Goal: Navigation & Orientation: Understand site structure

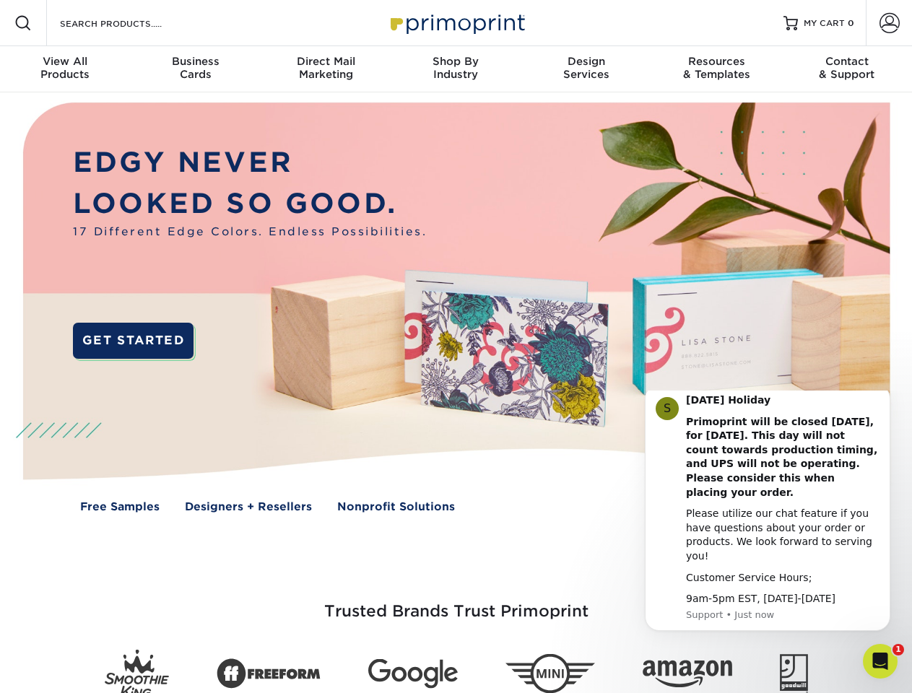
click at [456, 347] on img at bounding box center [455, 317] width 902 height 451
click at [23, 23] on span at bounding box center [22, 22] width 17 height 17
click at [889, 23] on span at bounding box center [889, 23] width 20 height 20
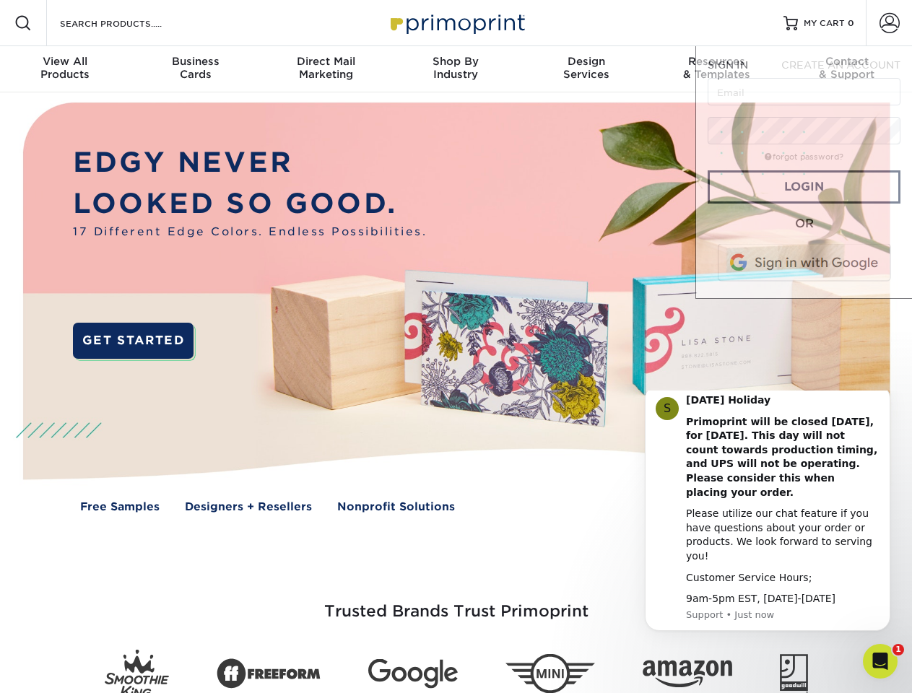
click at [65, 69] on div "View All Products" at bounding box center [65, 68] width 130 height 26
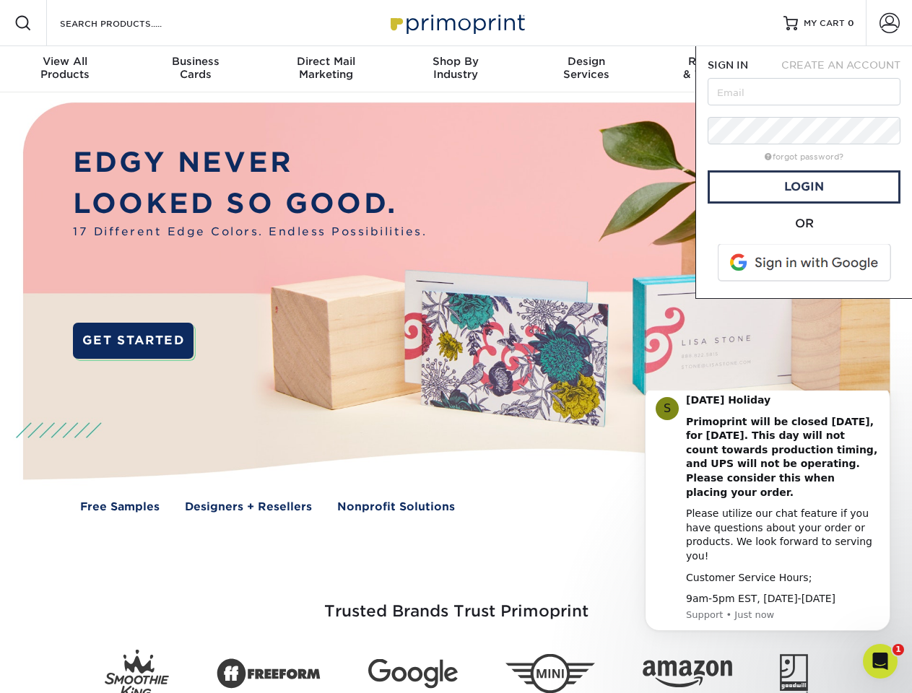
click at [195, 69] on div "Business Cards" at bounding box center [195, 68] width 130 height 26
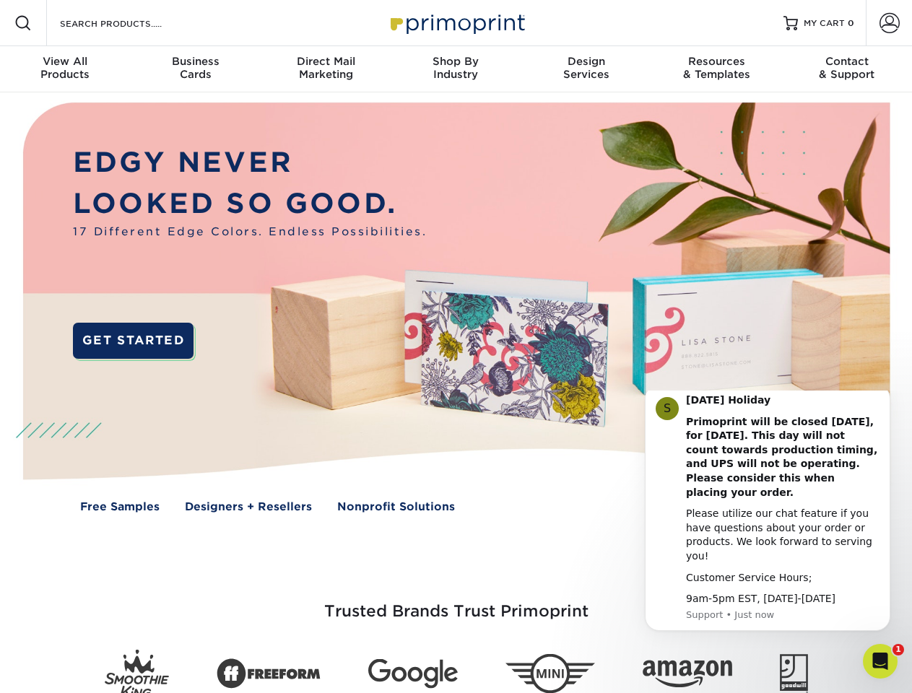
click at [326, 69] on div "Direct Mail Marketing" at bounding box center [326, 68] width 130 height 26
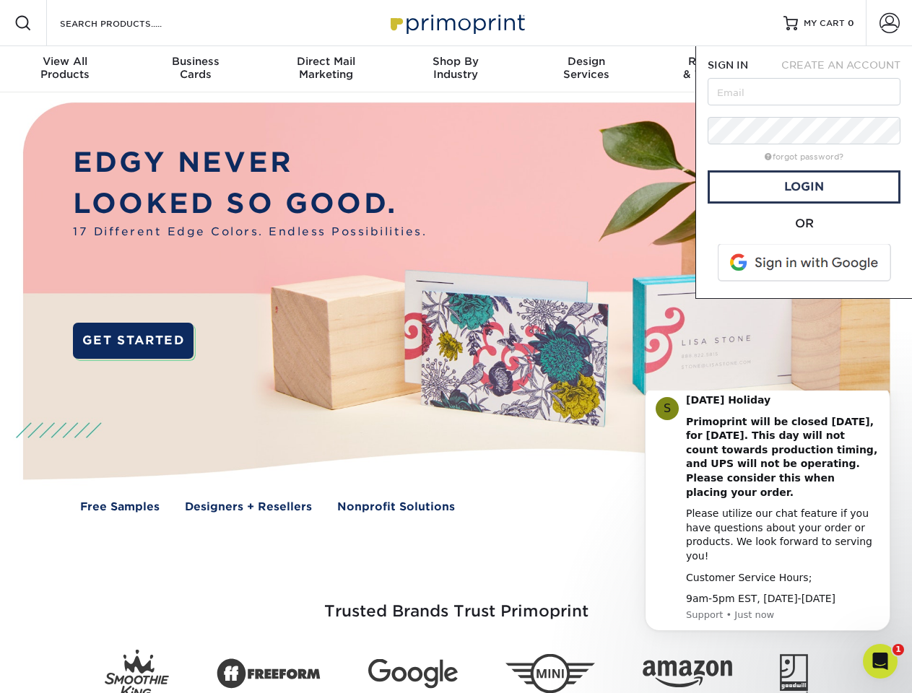
click at [456, 69] on div "Shop By Industry" at bounding box center [456, 68] width 130 height 26
click at [586, 69] on div "Design Services" at bounding box center [586, 68] width 130 height 26
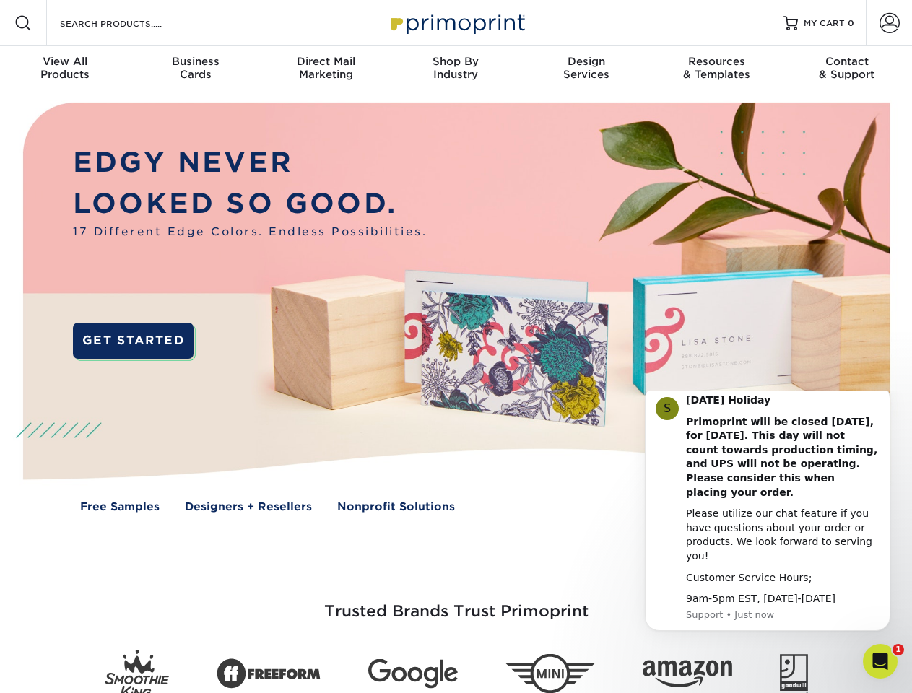
click at [716, 69] on span "SIGN IN" at bounding box center [727, 65] width 40 height 12
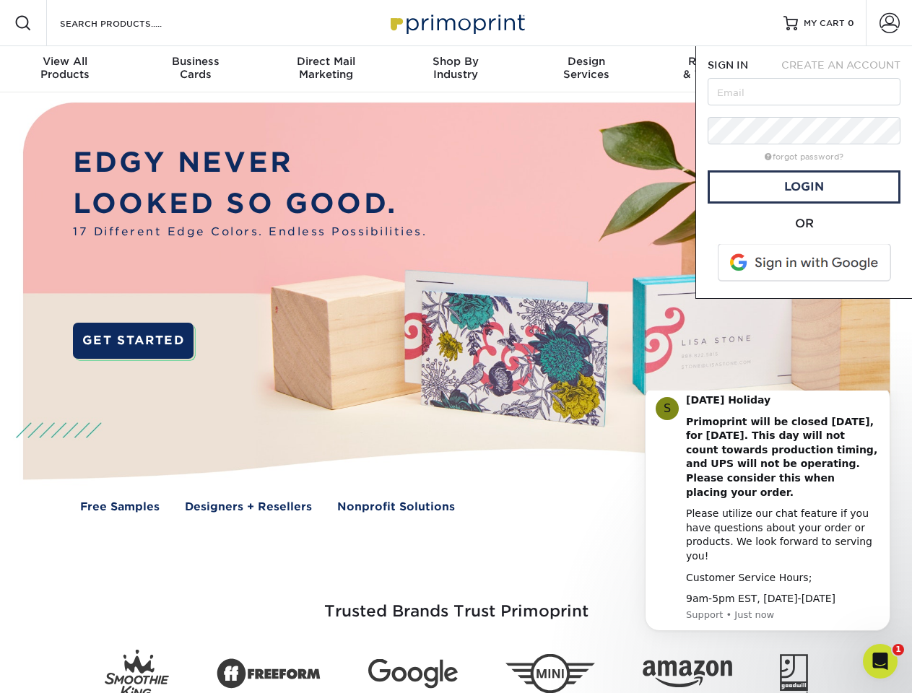
click at [847, 69] on div "Contact & Support" at bounding box center [847, 68] width 130 height 26
